Goal: Information Seeking & Learning: Learn about a topic

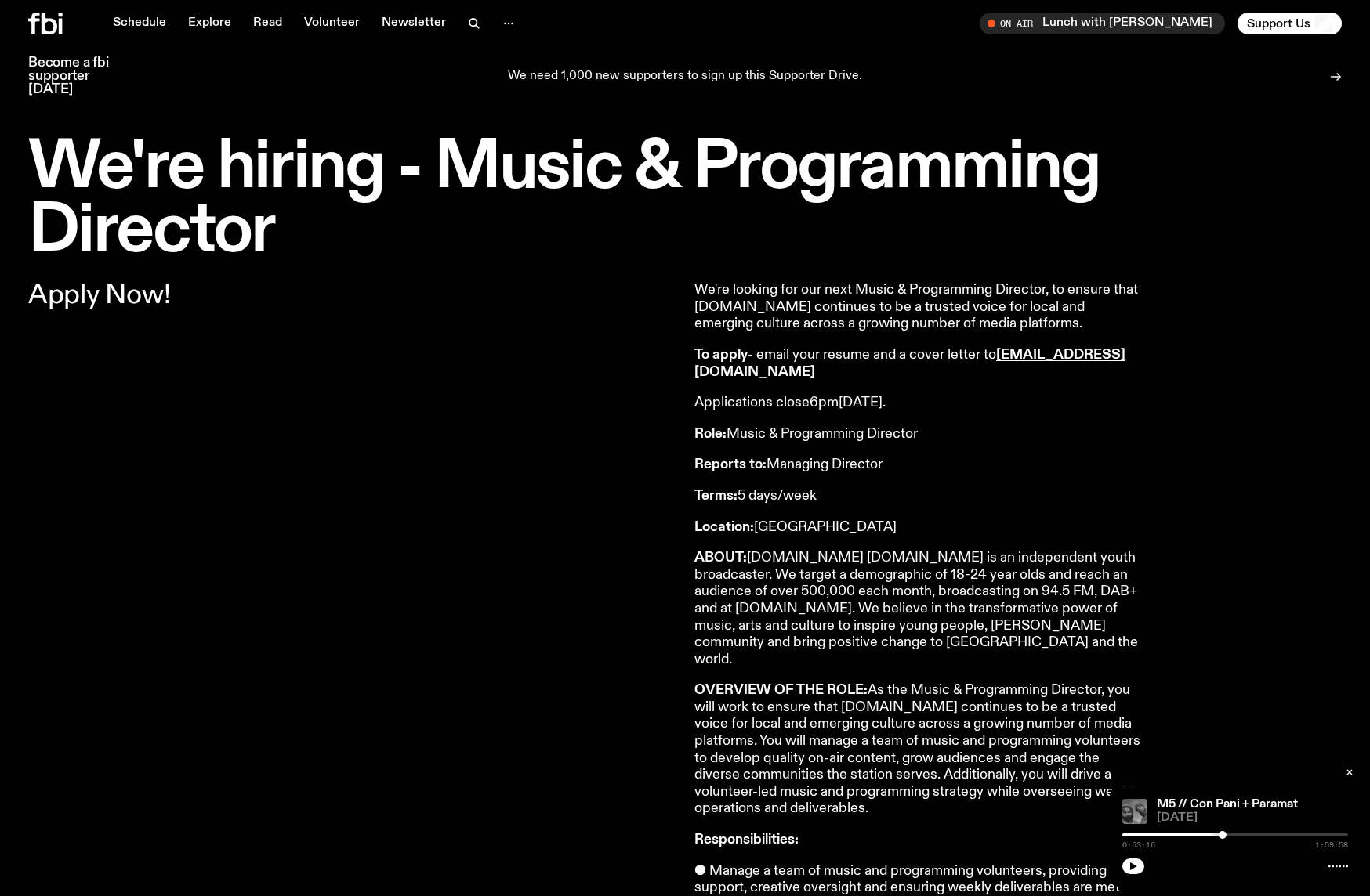
scroll to position [1044, 0]
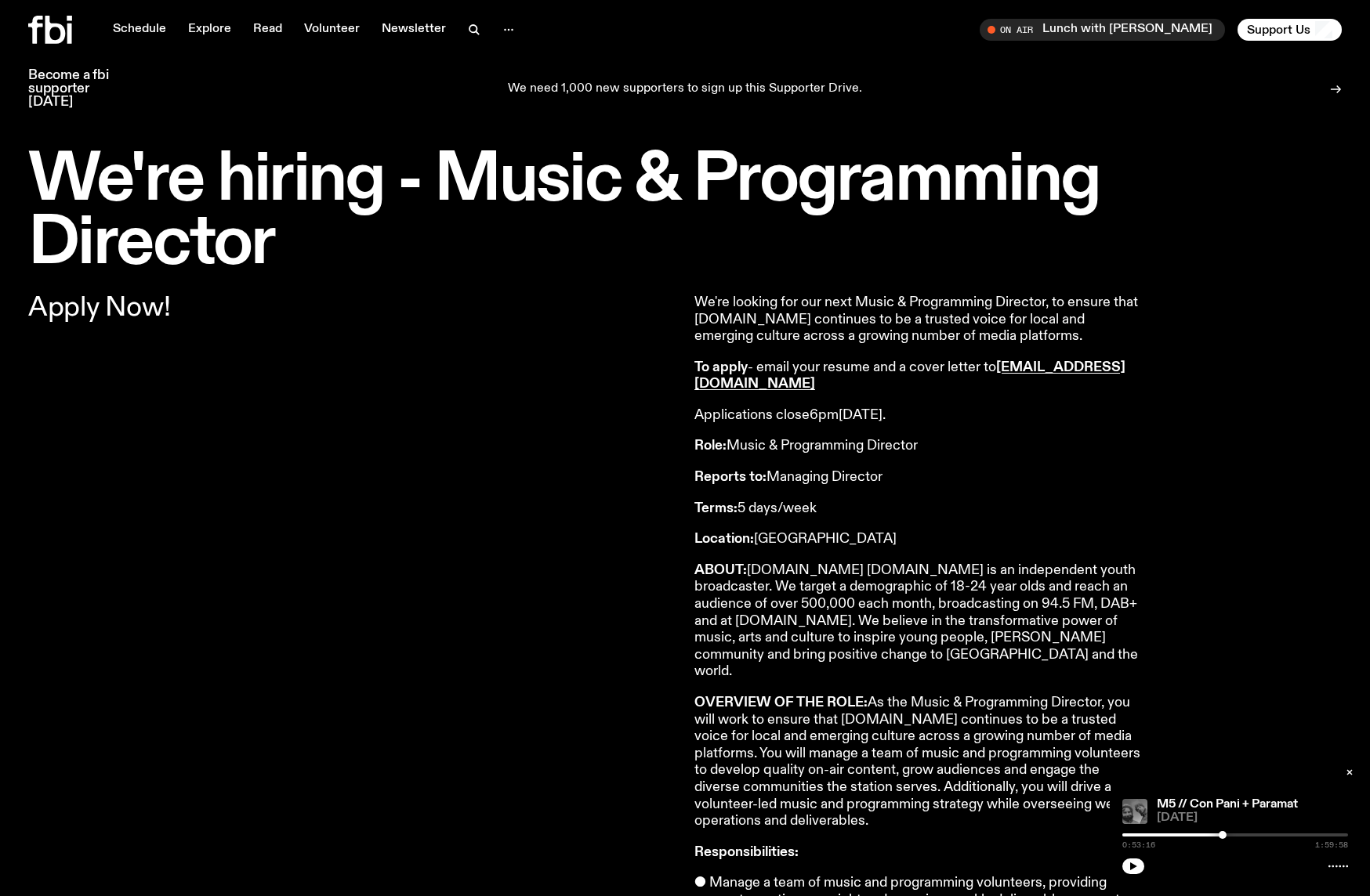
click at [849, 479] on p "Reports to: Managing Director" at bounding box center [920, 478] width 451 height 17
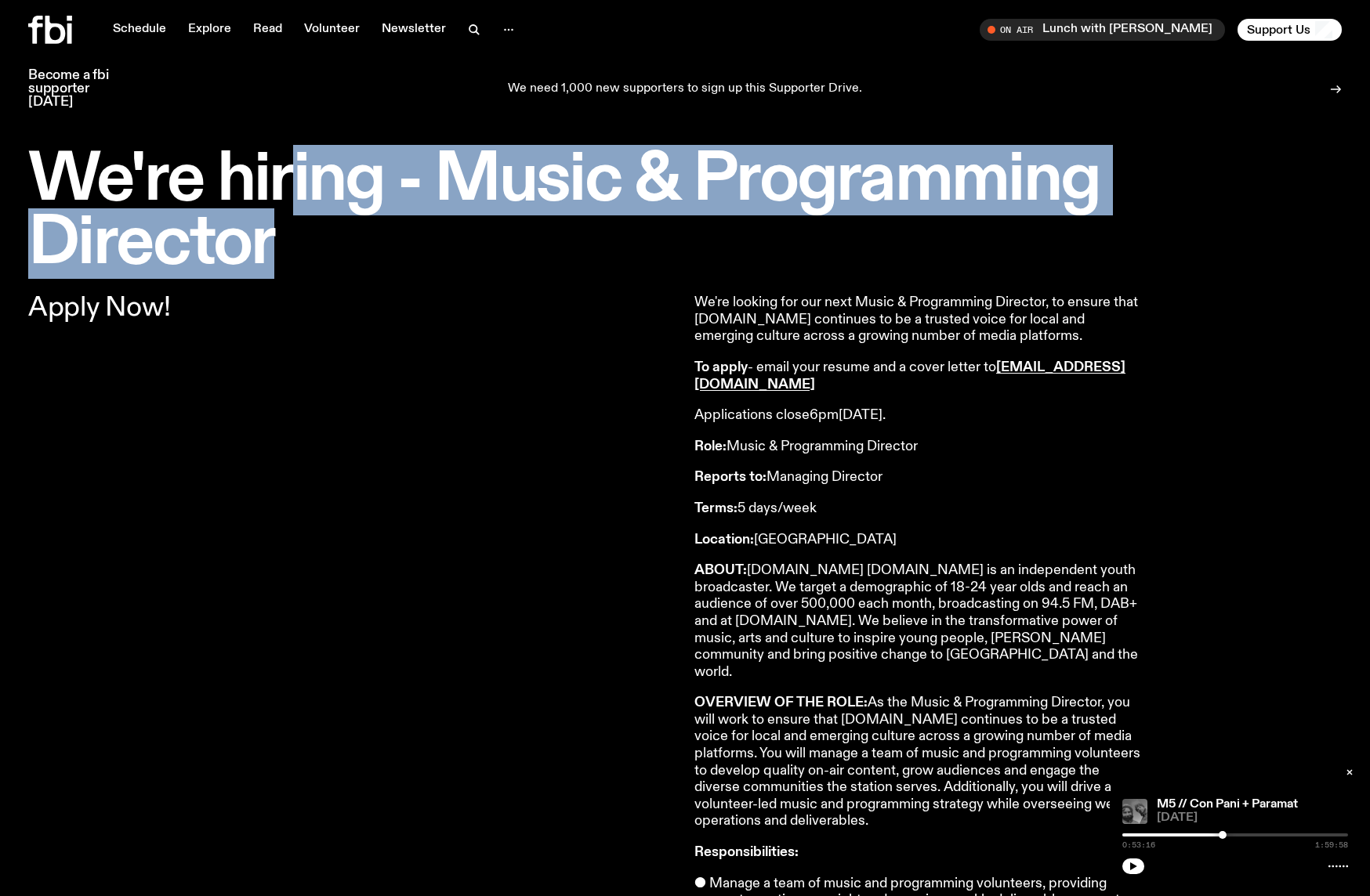
drag, startPoint x: 294, startPoint y: 199, endPoint x: 511, endPoint y: 249, distance: 222.7
click at [501, 248] on h1 "We're hiring - Music & Programming Director" at bounding box center [685, 212] width 1313 height 127
click at [511, 249] on h1 "We're hiring - Music & Programming Director" at bounding box center [685, 212] width 1313 height 127
drag, startPoint x: 511, startPoint y: 248, endPoint x: 474, endPoint y: 183, distance: 74.8
click at [474, 184] on h1 "We're hiring - Music & Programming Director" at bounding box center [685, 212] width 1313 height 127
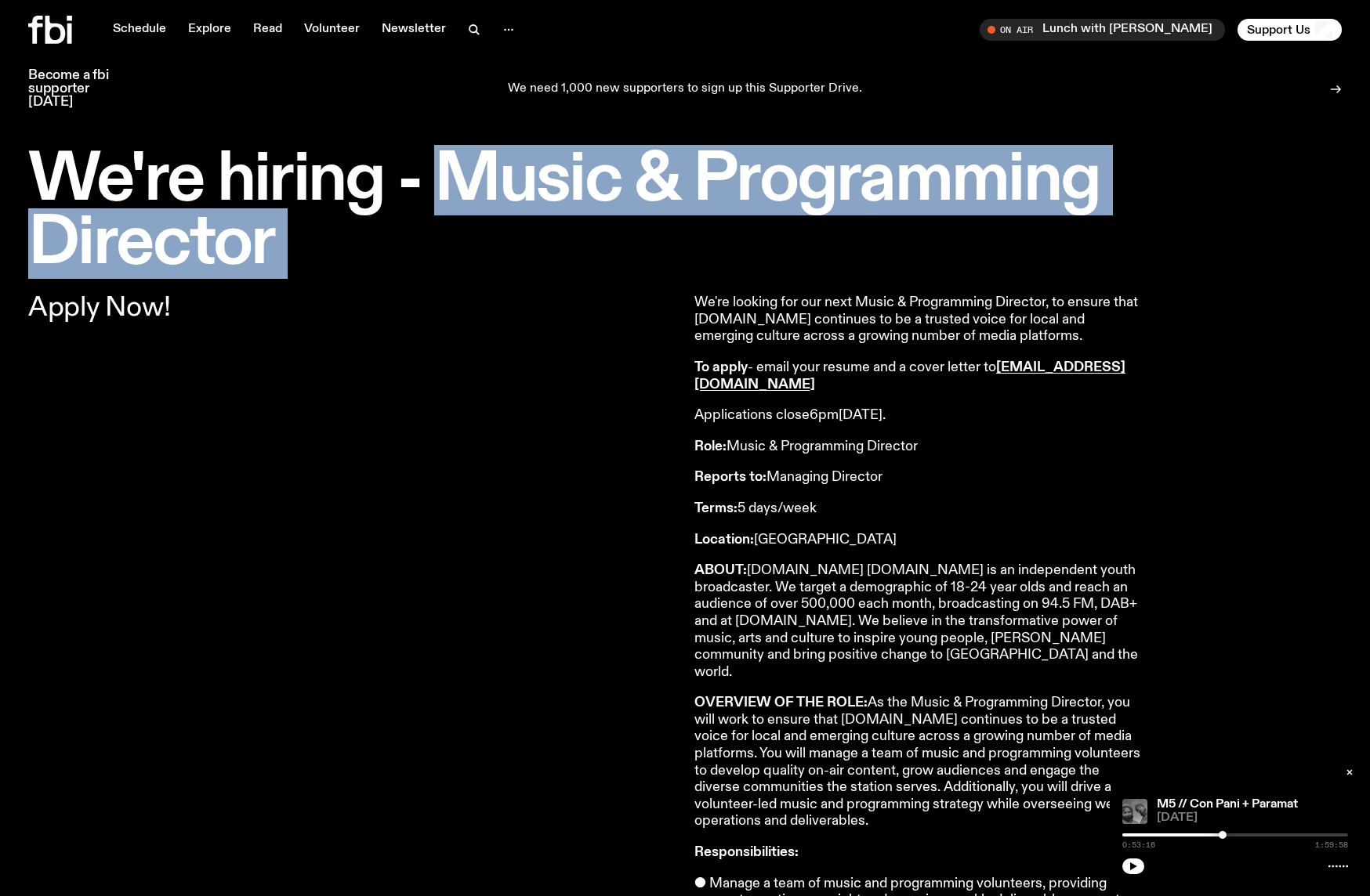
click at [474, 182] on h1 "We're hiring - Music & Programming Director" at bounding box center [685, 212] width 1313 height 127
drag, startPoint x: 474, startPoint y: 182, endPoint x: 521, endPoint y: 273, distance: 102.4
click at [521, 273] on h1 "We're hiring - Music & Programming Director" at bounding box center [685, 212] width 1313 height 127
drag, startPoint x: 521, startPoint y: 272, endPoint x: 546, endPoint y: 125, distance: 149.1
click at [521, 271] on h1 "We're hiring - Music & Programming Director" at bounding box center [685, 212] width 1313 height 127
